Goal: Information Seeking & Learning: Learn about a topic

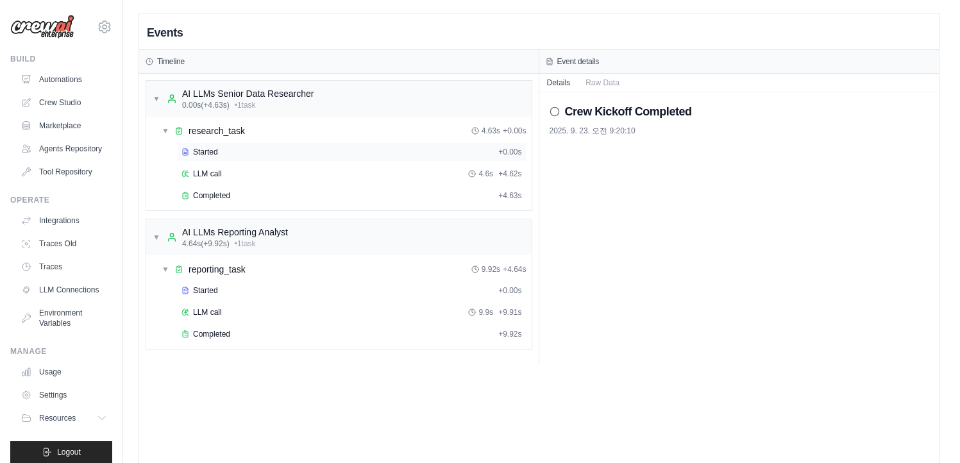
click at [227, 148] on div "Started" at bounding box center [338, 152] width 312 height 10
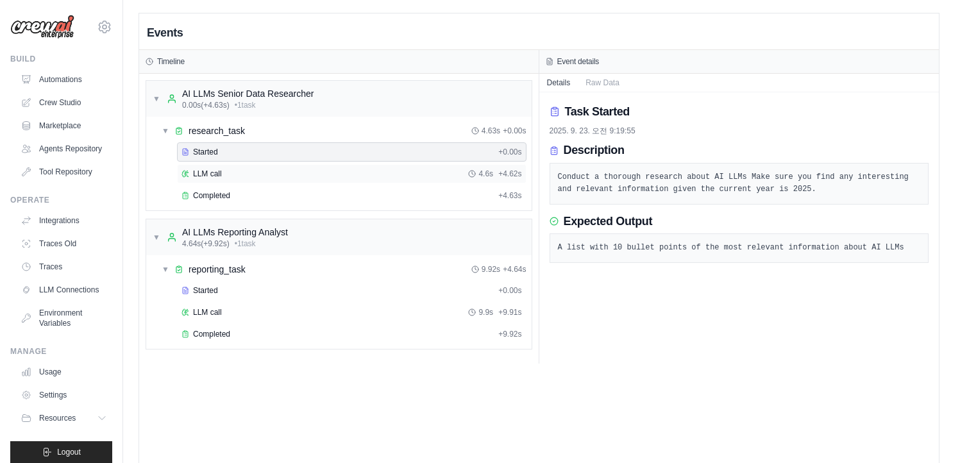
click at [230, 171] on div "LLM call 4.6s + 4.62s" at bounding box center [352, 174] width 341 height 10
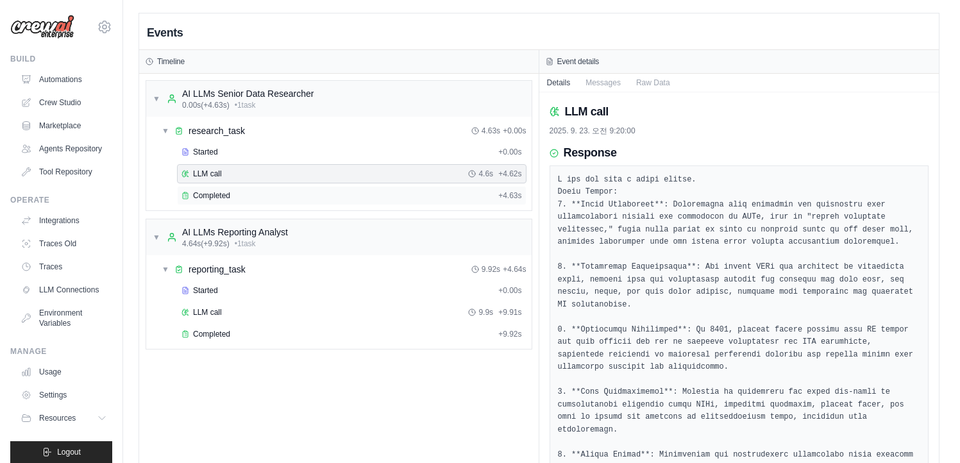
click at [233, 189] on div "Completed + 4.63s" at bounding box center [352, 195] width 350 height 19
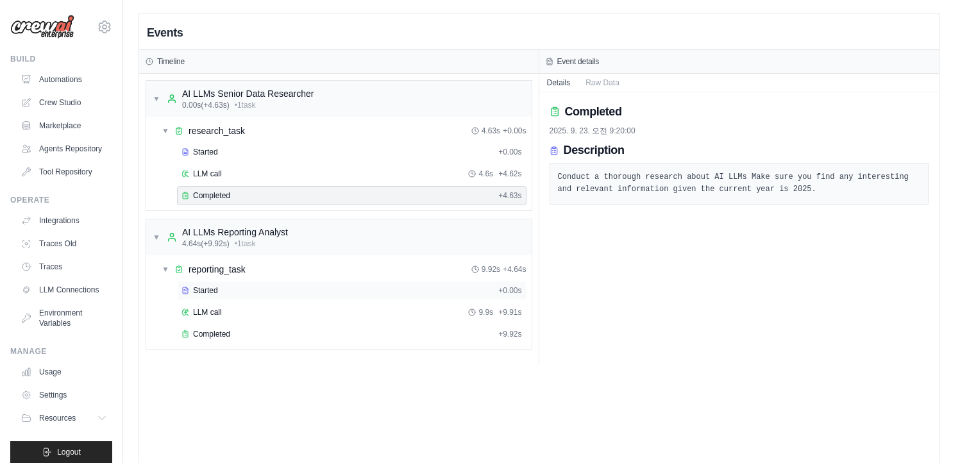
click at [241, 294] on div "Started" at bounding box center [338, 290] width 312 height 10
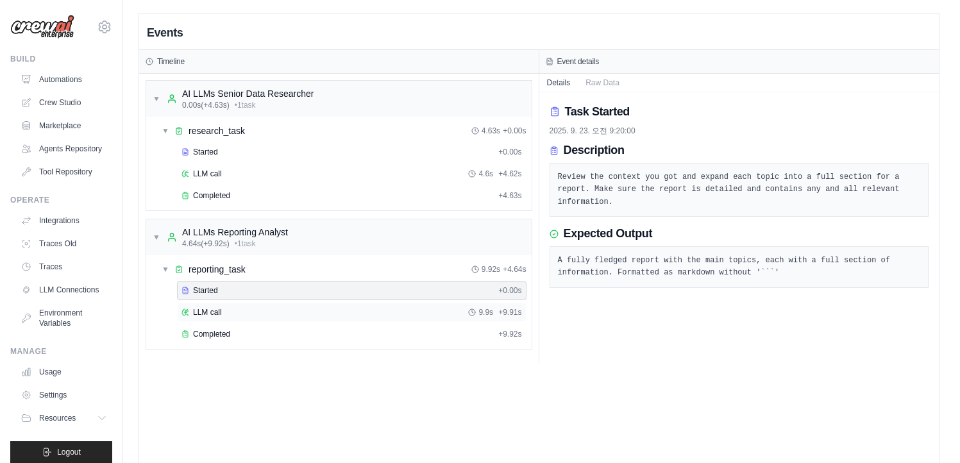
click at [241, 307] on div "LLM call 9.9s + 9.91s" at bounding box center [352, 312] width 350 height 19
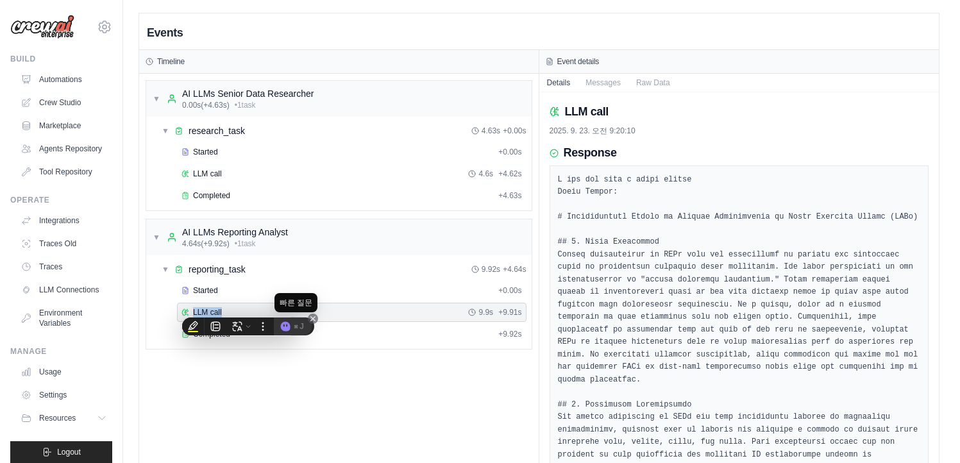
click at [276, 324] on div "⌘ J" at bounding box center [293, 326] width 37 height 18
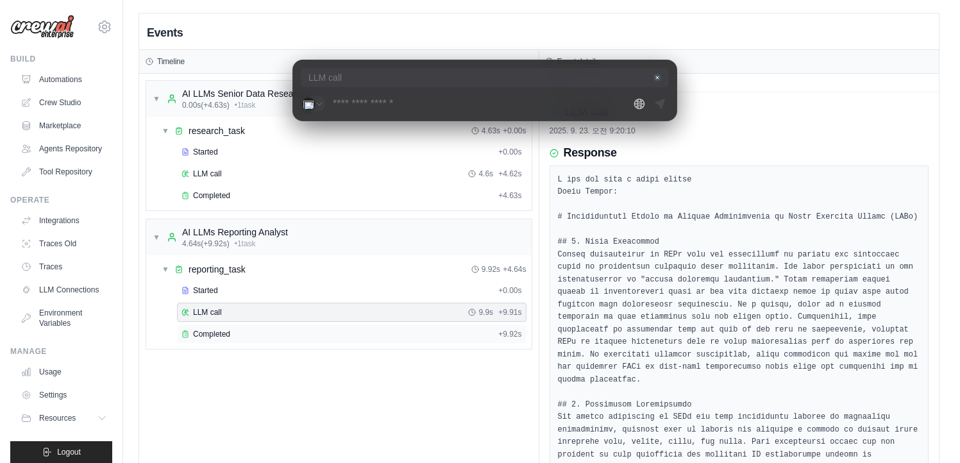
click at [358, 337] on div "Completed" at bounding box center [338, 334] width 312 height 10
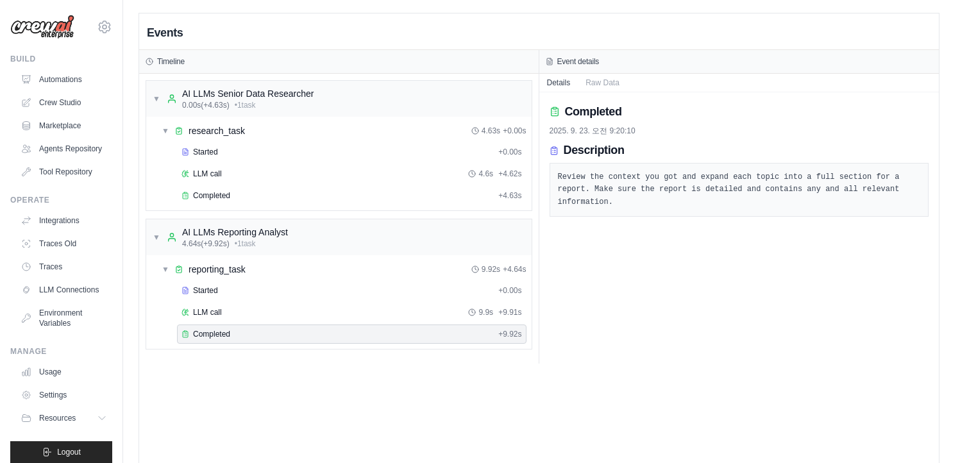
click at [379, 403] on div "Events Timeline ▼ AI LLMs Senior Data Researcher 0.00s (+4.63s) • 1 task ▼ rese…" at bounding box center [539, 244] width 800 height 463
